Goal: Find specific page/section: Find specific page/section

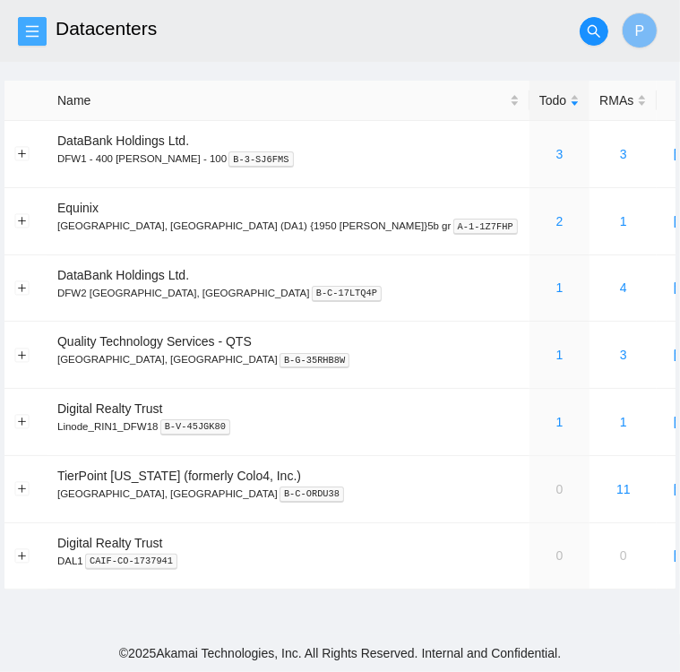
click at [32, 33] on icon "menu" at bounding box center [32, 31] width 14 height 14
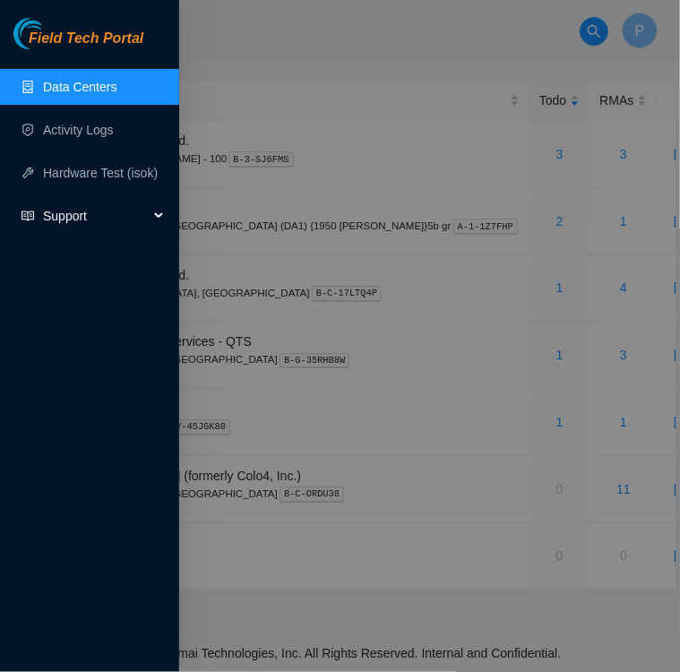
click at [59, 216] on span "Support" at bounding box center [96, 216] width 106 height 36
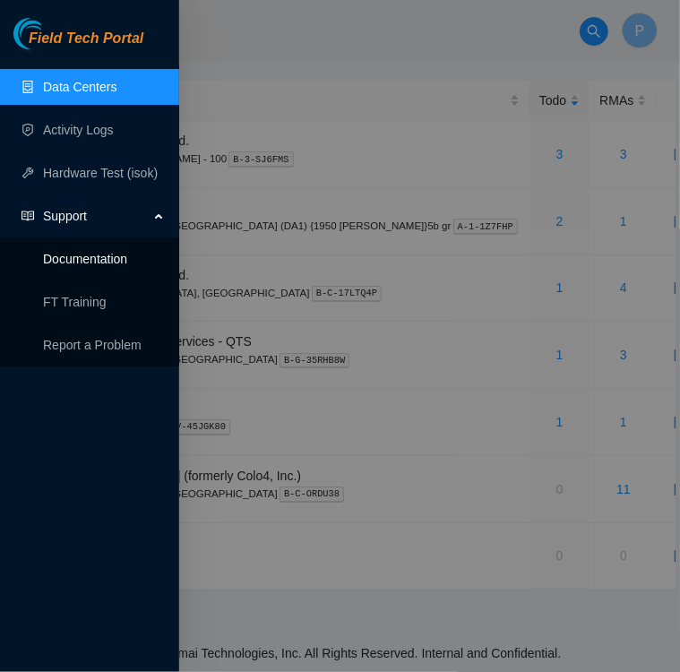
click at [91, 261] on link "Documentation" at bounding box center [85, 259] width 84 height 14
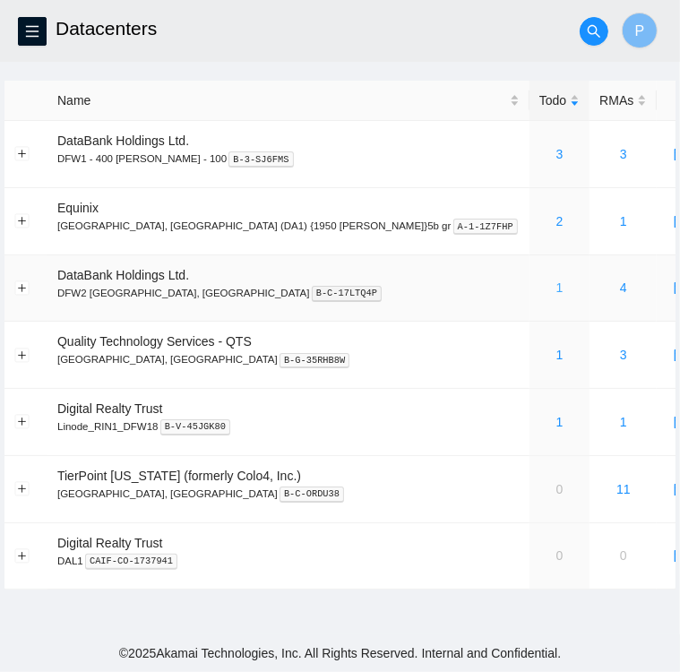
click at [556, 288] on link "1" at bounding box center [559, 287] width 7 height 14
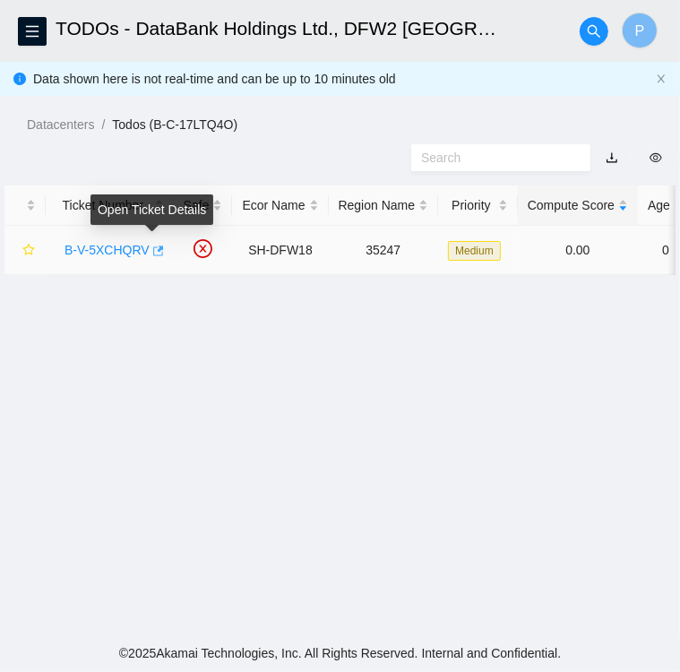
click at [154, 255] on icon "button" at bounding box center [158, 250] width 11 height 10
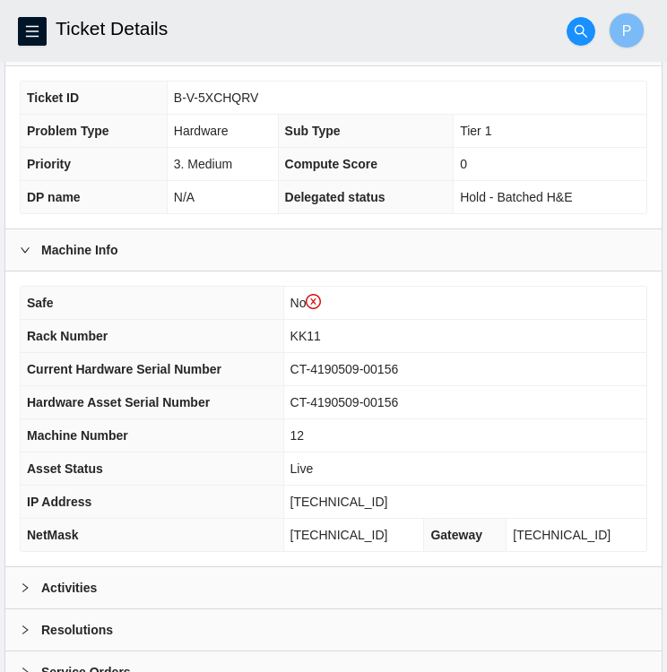
scroll to position [500, 0]
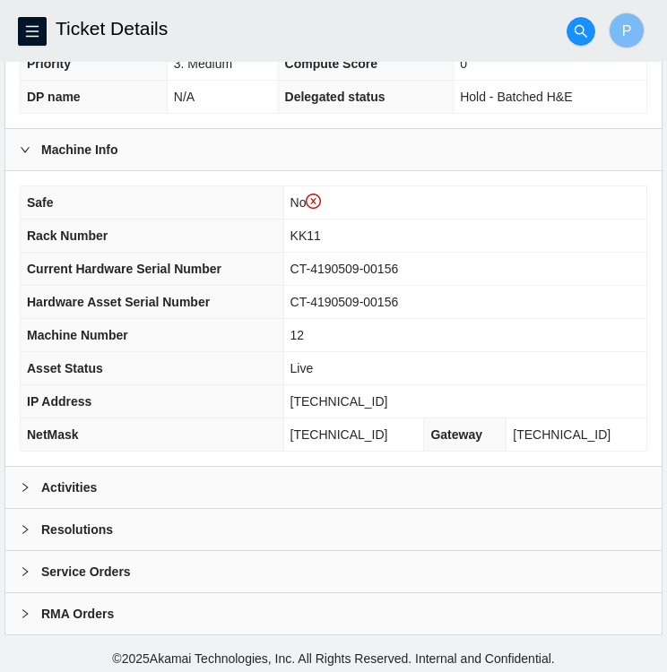
click at [29, 482] on icon "right" at bounding box center [25, 487] width 11 height 11
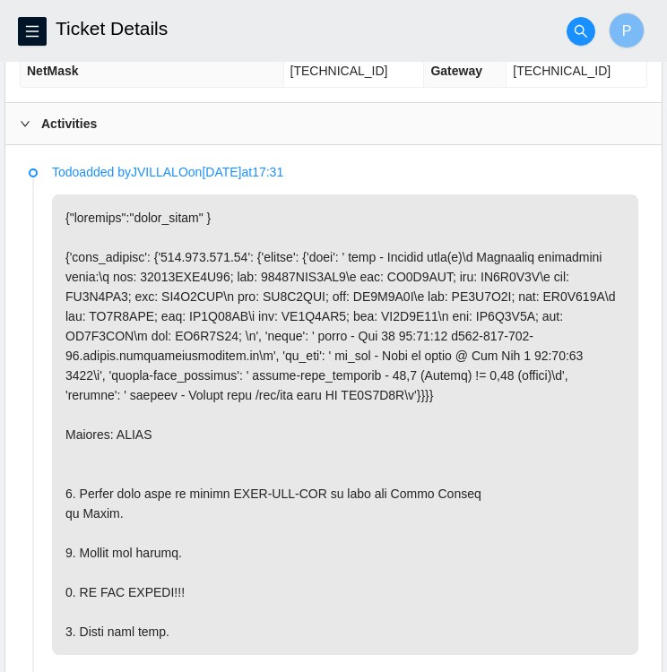
scroll to position [864, 0]
